Goal: Transaction & Acquisition: Purchase product/service

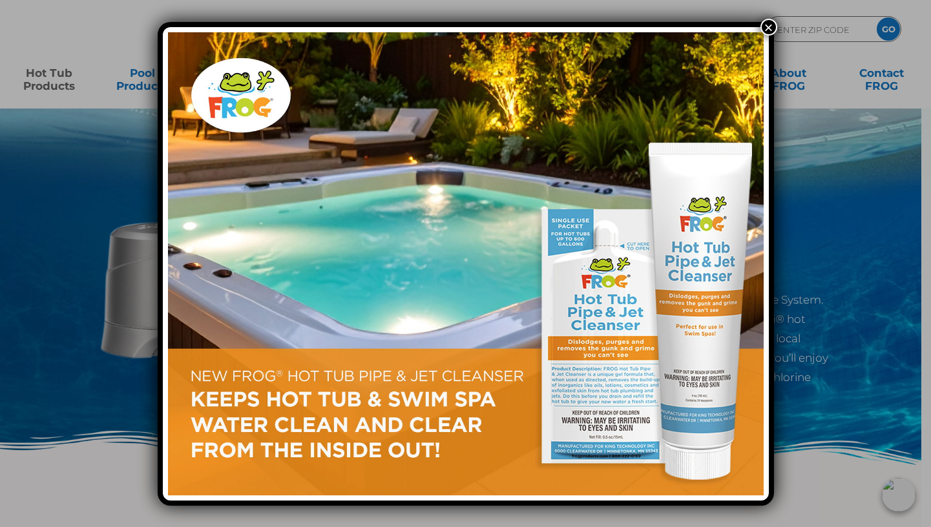
click at [769, 26] on button "×" at bounding box center [768, 27] width 17 height 17
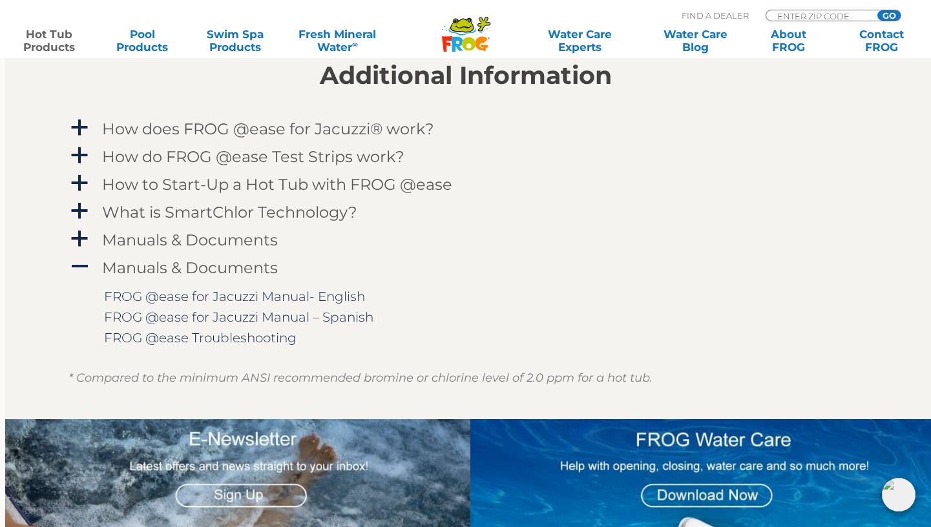
scroll to position [1292, 0]
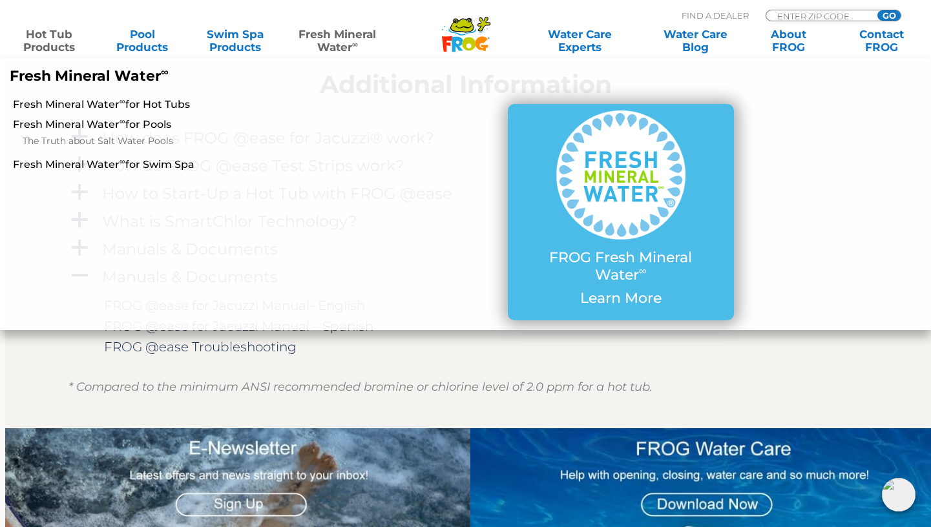
click at [339, 43] on link "Fresh Mineral Water ∞" at bounding box center [337, 41] width 90 height 26
click at [136, 104] on link "Fresh Mineral Water ∞ for Hot Tubs" at bounding box center [161, 105] width 297 height 14
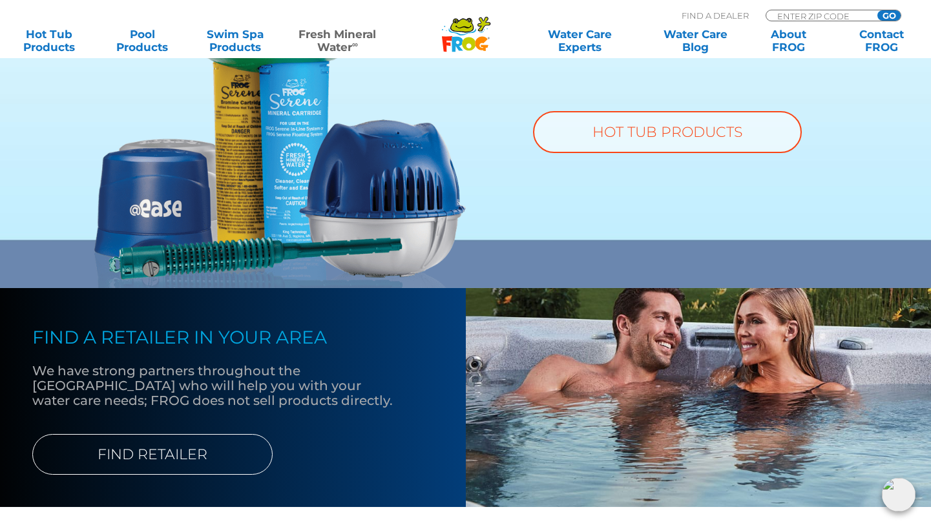
scroll to position [1067, 0]
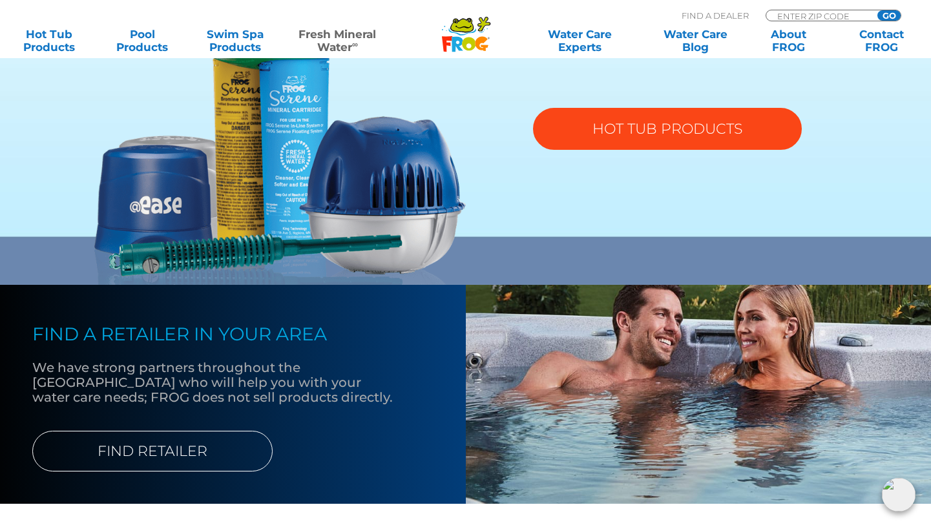
click at [708, 127] on link "HOT TUB PRODUCTS" at bounding box center [667, 129] width 269 height 42
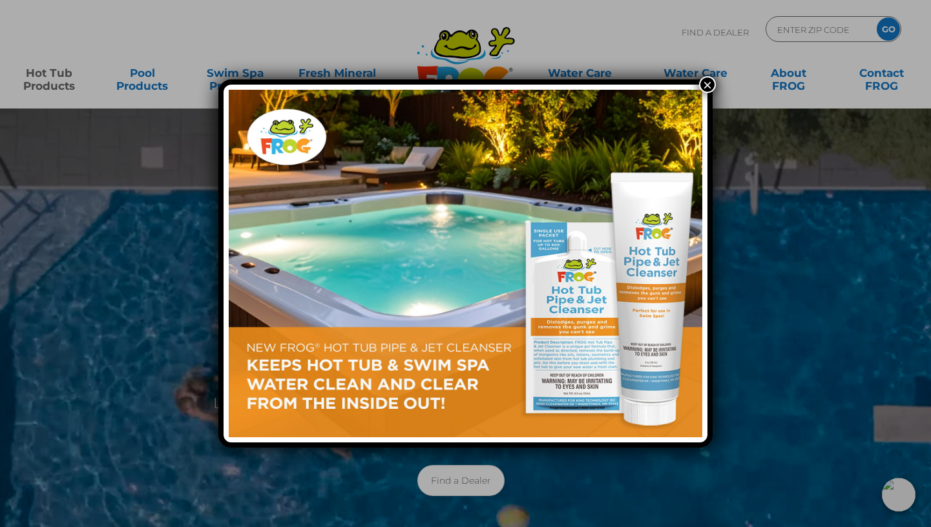
click at [710, 85] on button "×" at bounding box center [707, 84] width 17 height 17
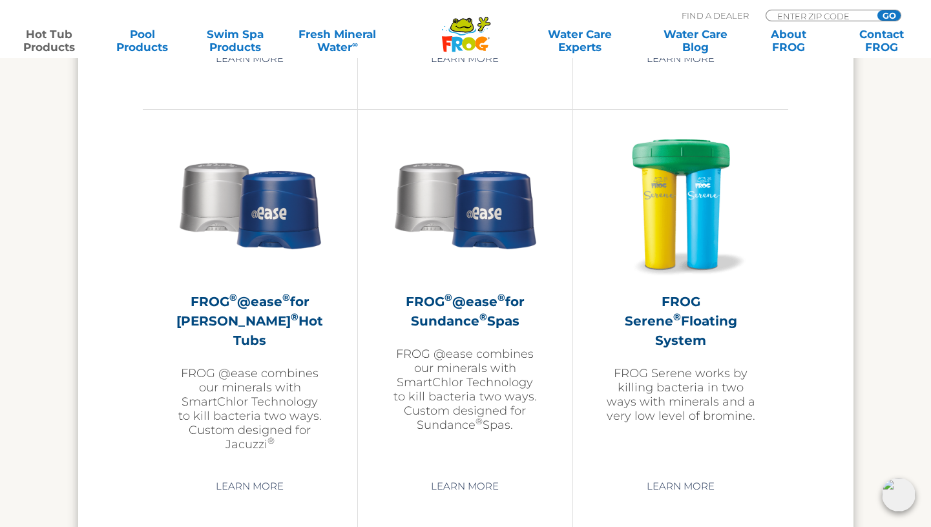
scroll to position [2268, 0]
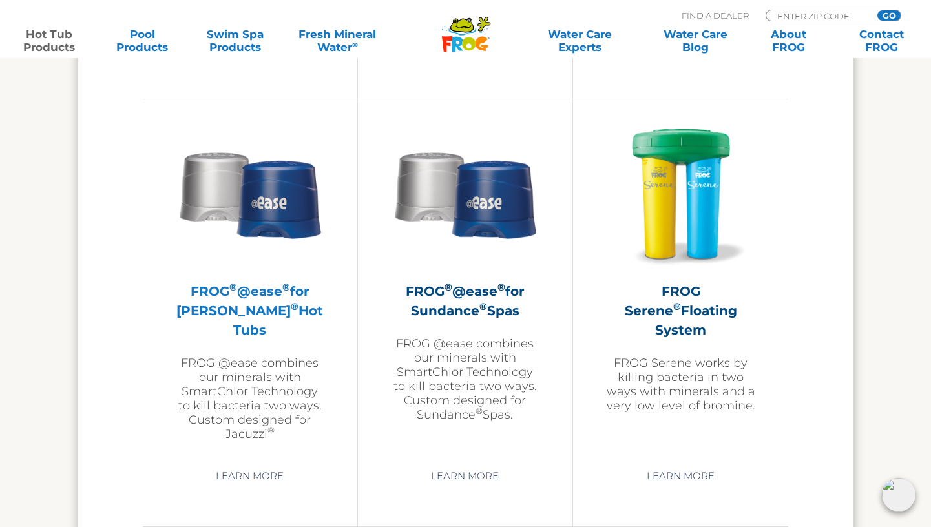
click at [261, 295] on h2 "FROG ® @ease ® for Jacuzzi ® Hot Tubs" at bounding box center [250, 311] width 150 height 58
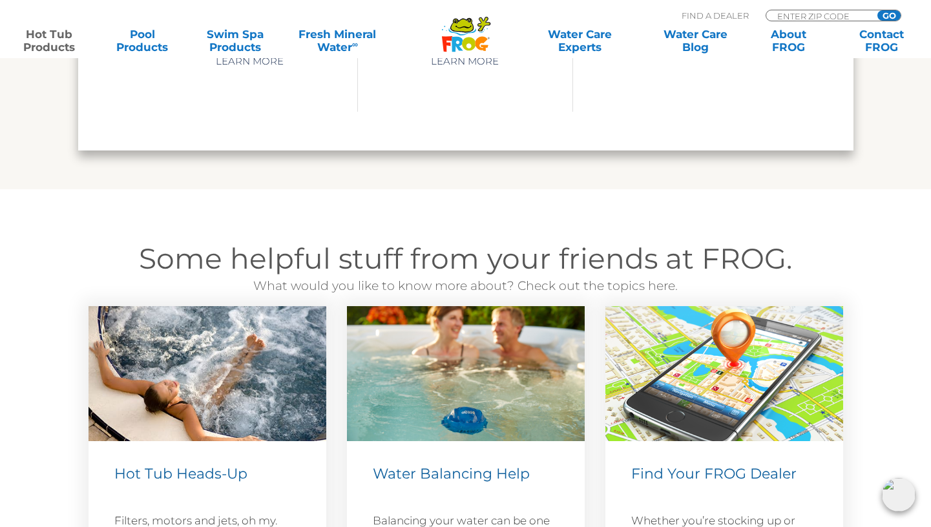
scroll to position [3539, 0]
